Goal: Information Seeking & Learning: Learn about a topic

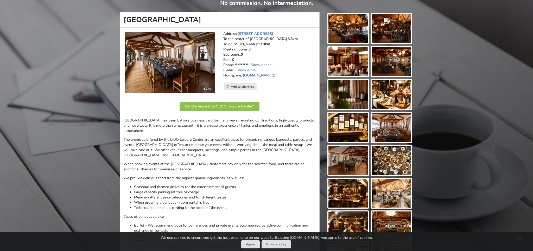
scroll to position [61, 0]
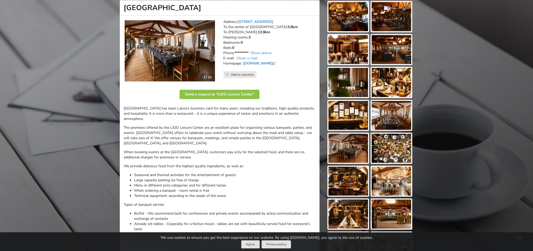
click at [386, 68] on img at bounding box center [392, 82] width 40 height 29
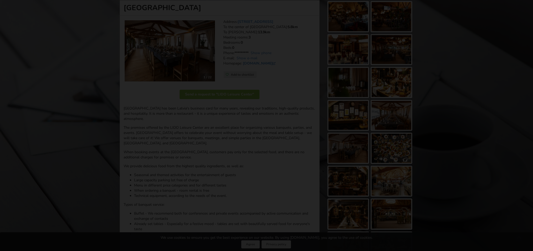
scroll to position [62, 0]
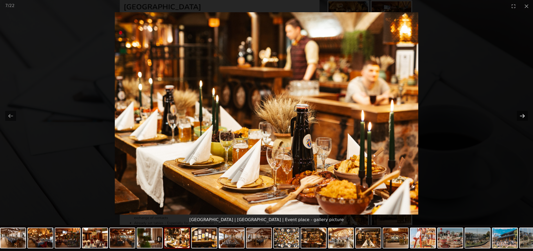
click at [520, 118] on button "Next slide" at bounding box center [522, 116] width 11 height 10
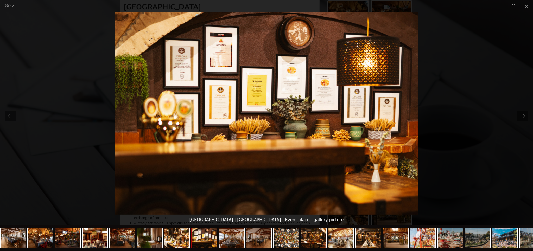
scroll to position [63, 0]
click at [521, 117] on button "Next slide" at bounding box center [522, 116] width 11 height 10
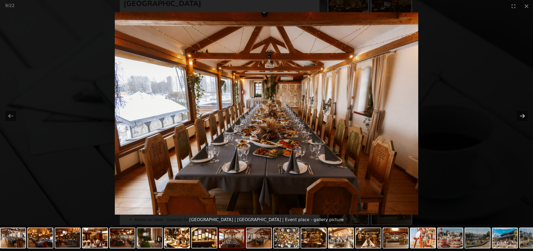
click at [521, 117] on button "Next slide" at bounding box center [522, 116] width 11 height 10
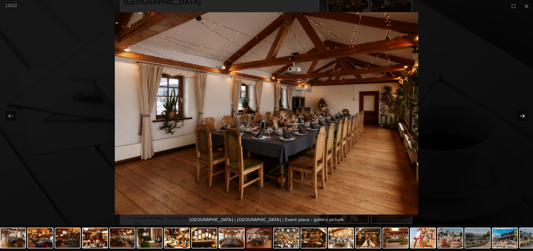
click at [521, 117] on button "Next slide" at bounding box center [522, 116] width 11 height 10
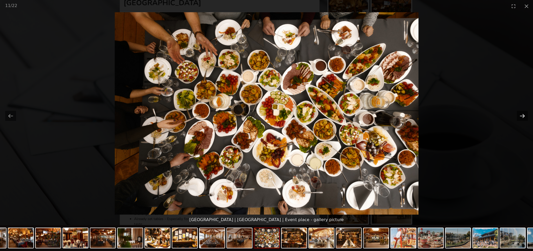
scroll to position [66, 0]
click at [521, 117] on button "Next slide" at bounding box center [522, 116] width 11 height 10
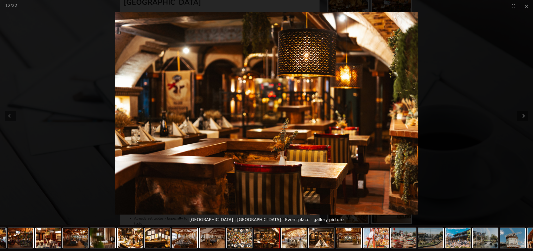
click at [521, 117] on button "Next slide" at bounding box center [522, 116] width 11 height 10
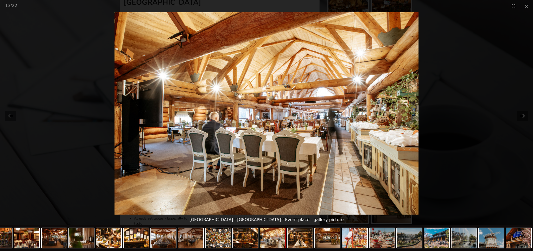
click at [521, 117] on button "Next slide" at bounding box center [522, 116] width 11 height 10
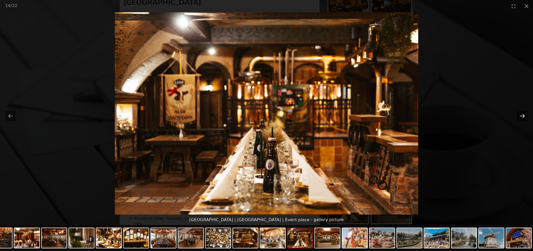
click at [521, 117] on button "Next slide" at bounding box center [522, 116] width 11 height 10
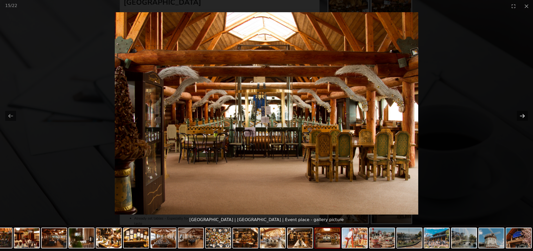
click at [521, 117] on button "Next slide" at bounding box center [522, 116] width 11 height 10
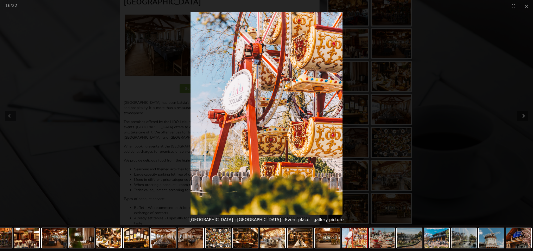
click at [521, 117] on button "Next slide" at bounding box center [522, 116] width 11 height 10
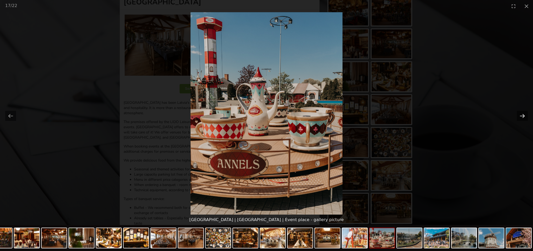
click at [521, 117] on button "Next slide" at bounding box center [522, 116] width 11 height 10
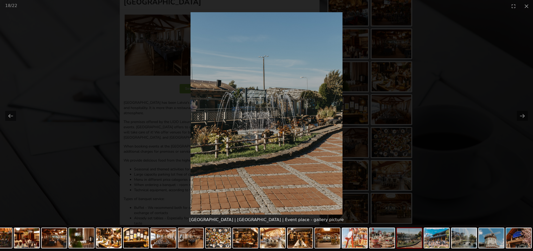
scroll to position [63, 0]
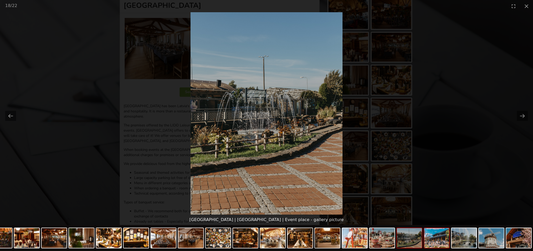
click at [434, 237] on img at bounding box center [436, 238] width 25 height 20
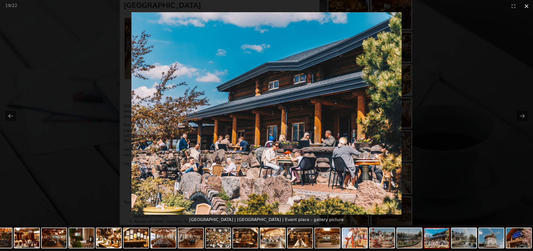
click at [529, 7] on button "Close gallery" at bounding box center [526, 6] width 13 height 12
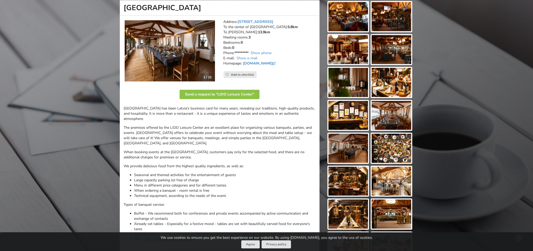
scroll to position [0, 0]
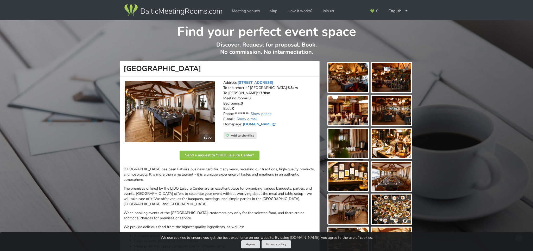
click at [348, 85] on img at bounding box center [349, 77] width 40 height 29
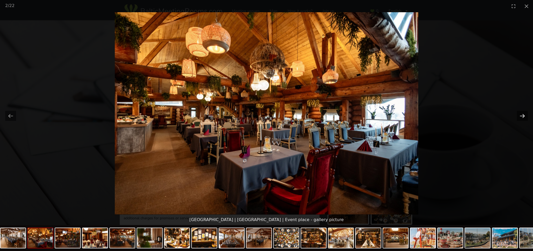
click at [523, 115] on button "Next slide" at bounding box center [522, 116] width 11 height 10
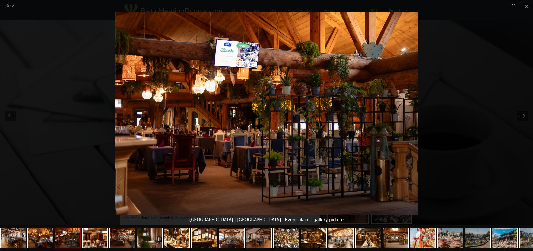
scroll to position [1, 0]
click at [6, 116] on button "Previous slide" at bounding box center [10, 116] width 11 height 10
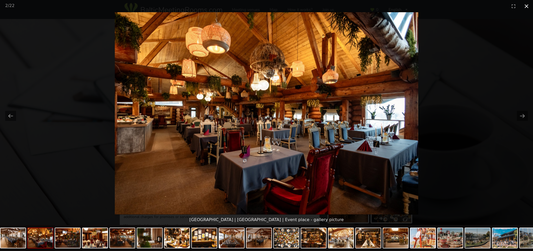
click at [530, 6] on button "Close gallery" at bounding box center [526, 6] width 13 height 12
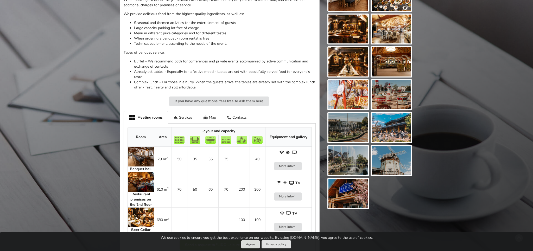
scroll to position [196, 0]
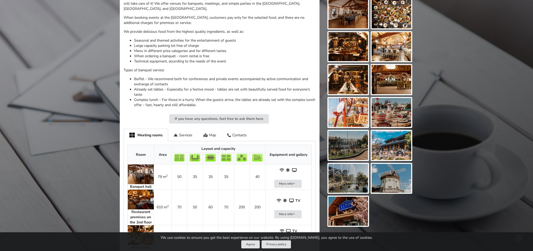
click at [344, 171] on img at bounding box center [349, 178] width 40 height 29
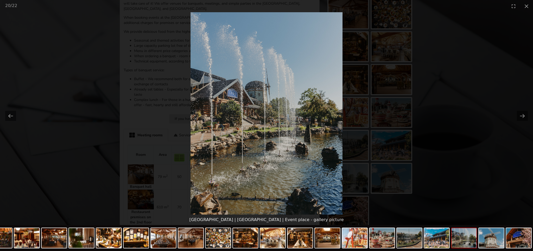
scroll to position [0, 0]
click at [458, 79] on picture at bounding box center [266, 113] width 533 height 203
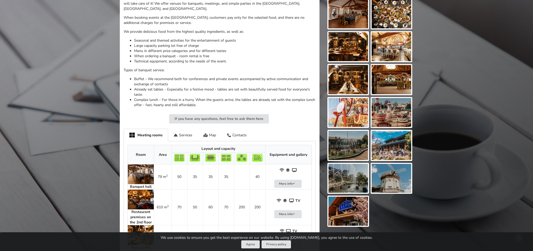
click at [384, 151] on img at bounding box center [392, 145] width 40 height 29
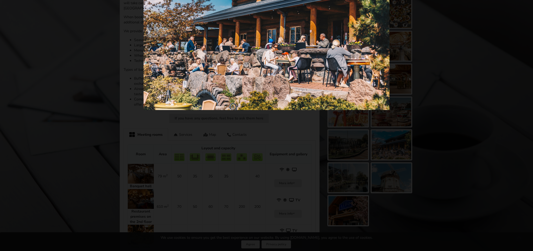
click at [463, 50] on picture at bounding box center [266, 18] width 485 height 184
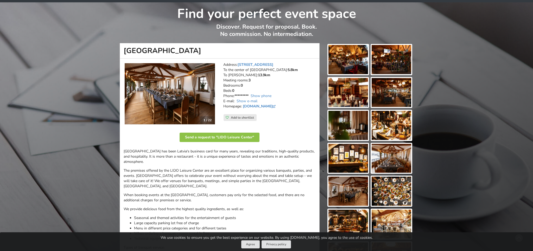
scroll to position [16, 0]
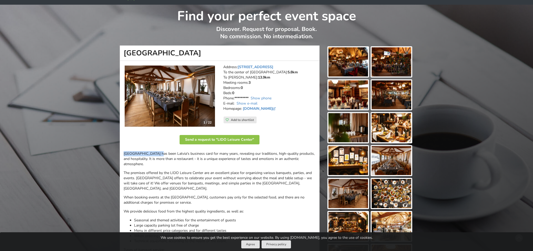
drag, startPoint x: 123, startPoint y: 154, endPoint x: 156, endPoint y: 153, distance: 32.8
click at [156, 153] on p "[GEOGRAPHIC_DATA] has been Latvia's business card for many years, revealing our…" at bounding box center [220, 159] width 192 height 16
copy p "[GEOGRAPHIC_DATA]"
